Goal: Navigation & Orientation: Go to known website

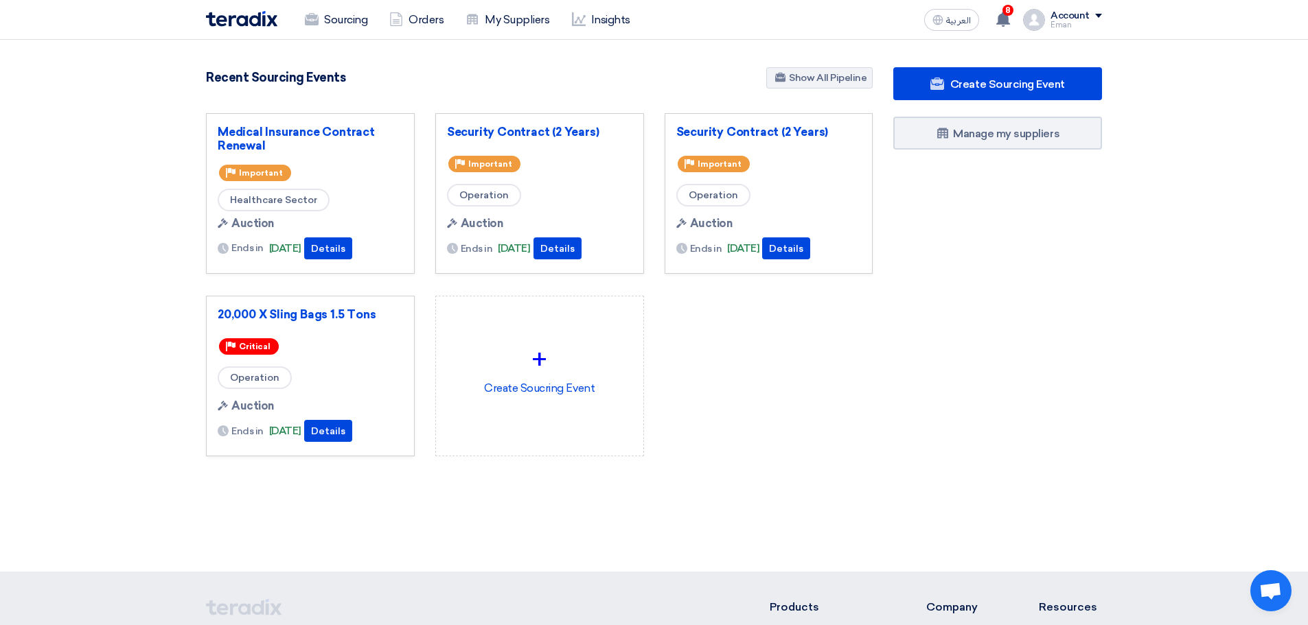
click at [267, 14] on img at bounding box center [241, 19] width 71 height 16
click at [104, 61] on section "0 RFx remaining 95 Auctions remaining Create Sourcing Event How it Works?" at bounding box center [654, 295] width 1308 height 510
click at [336, 21] on link "Sourcing" at bounding box center [336, 20] width 84 height 30
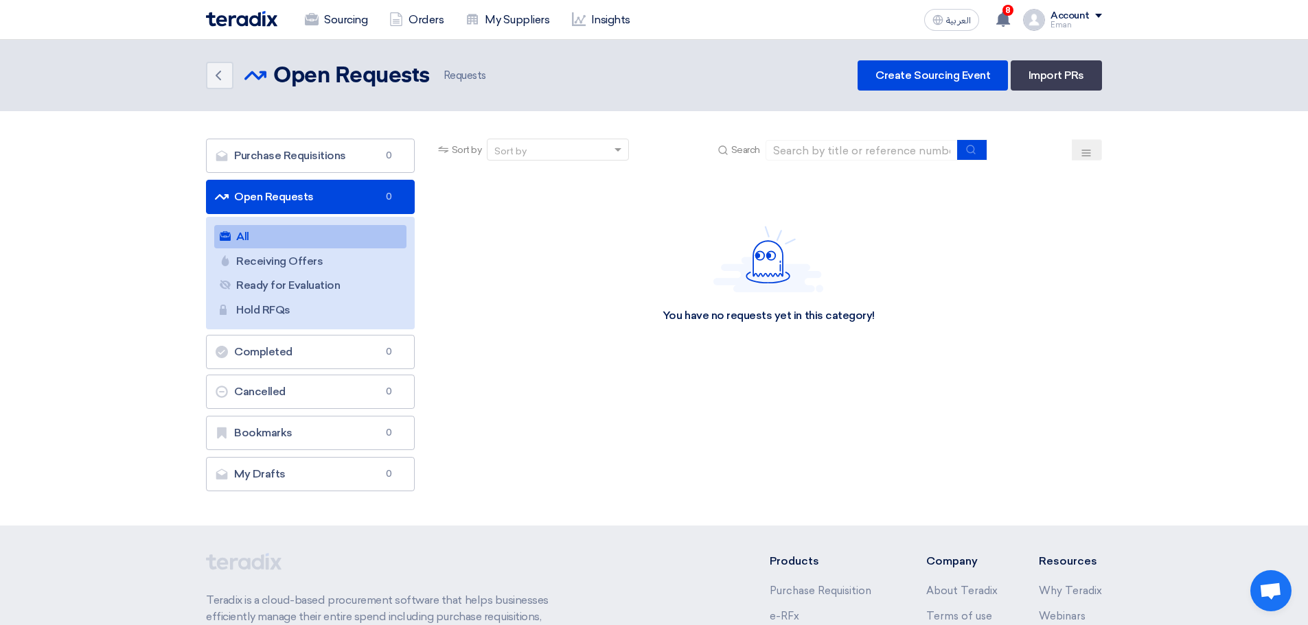
click at [1094, 15] on div "Account" at bounding box center [1075, 16] width 51 height 12
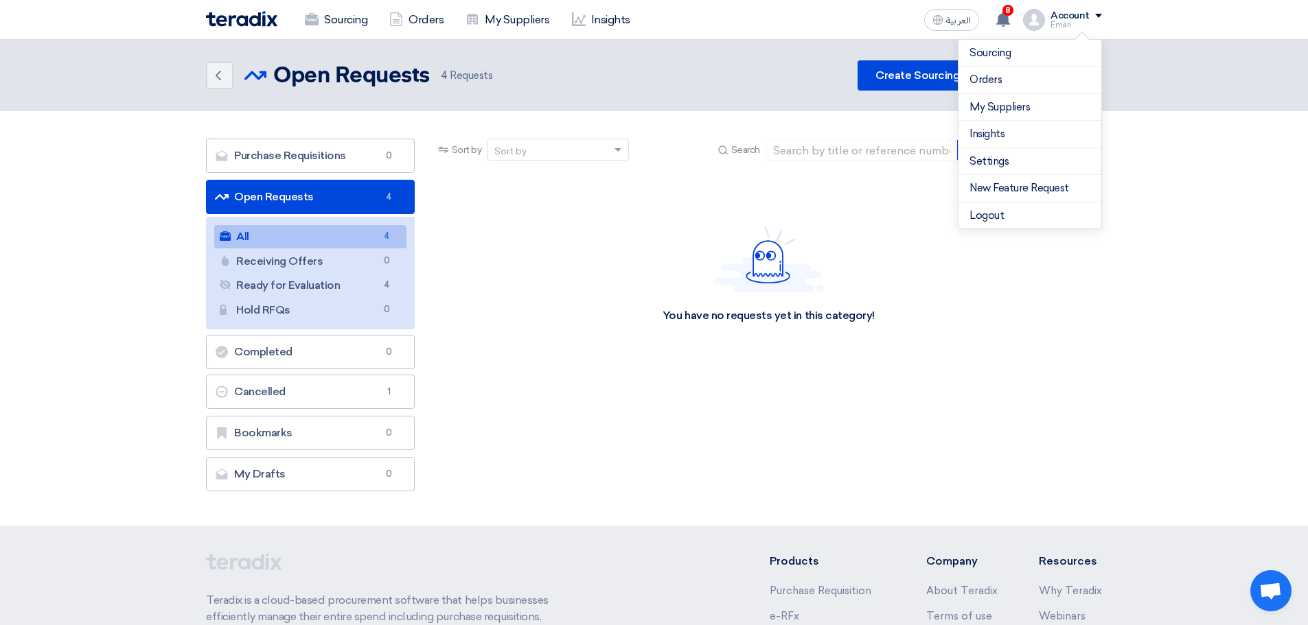
click at [936, 328] on div "You have no requests yet in this category!" at bounding box center [768, 275] width 667 height 206
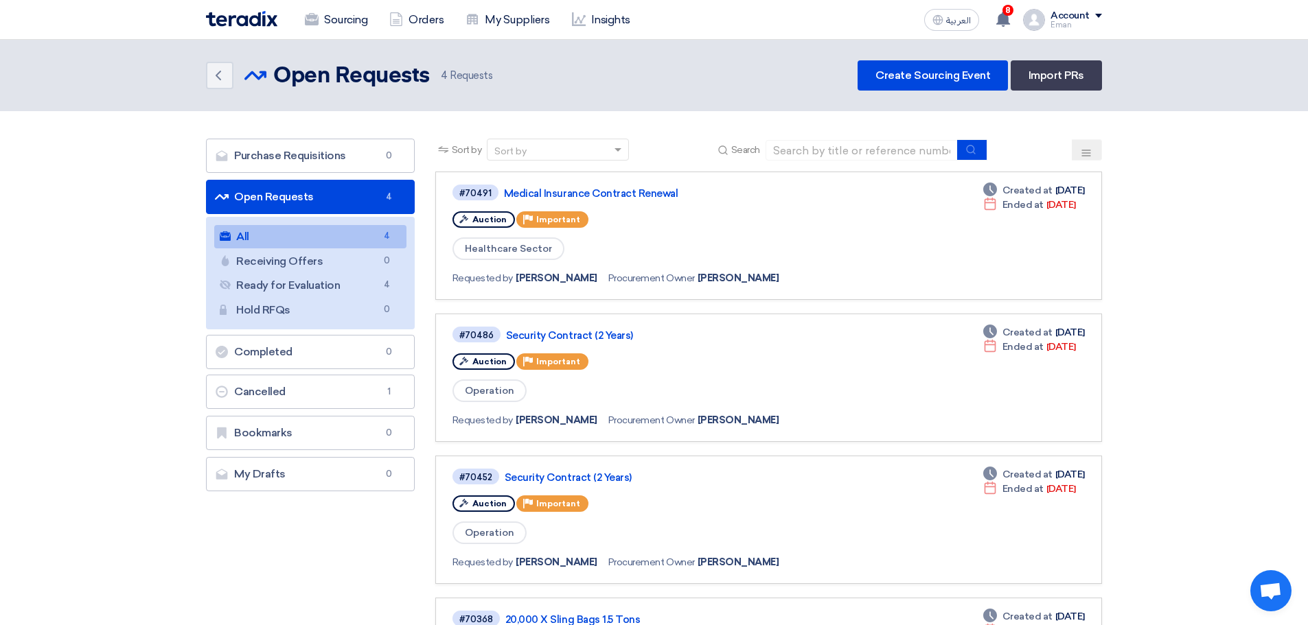
click at [227, 17] on img at bounding box center [241, 19] width 71 height 16
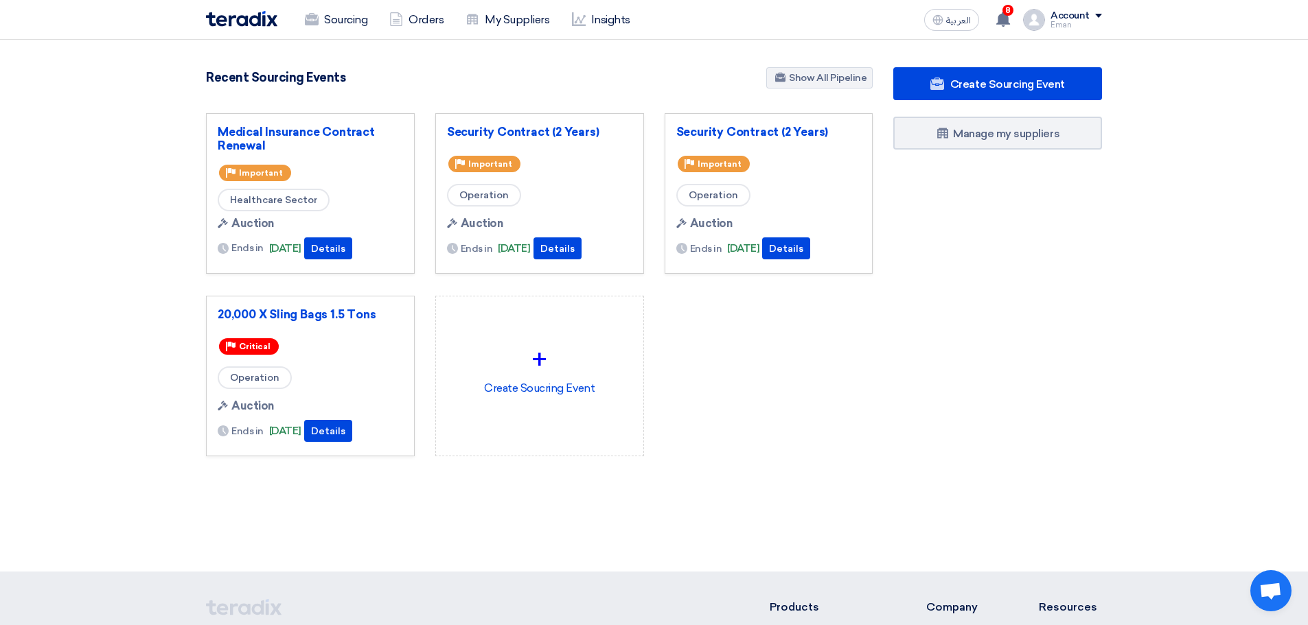
click at [88, 254] on section "0 RFx remaining 95 Auctions remaining Create Sourcing Event How it Works?" at bounding box center [654, 295] width 1308 height 510
